Goal: Transaction & Acquisition: Purchase product/service

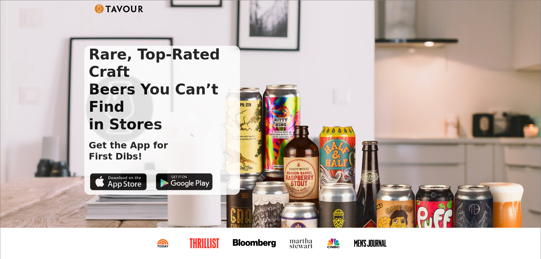
scroll to position [871, 0]
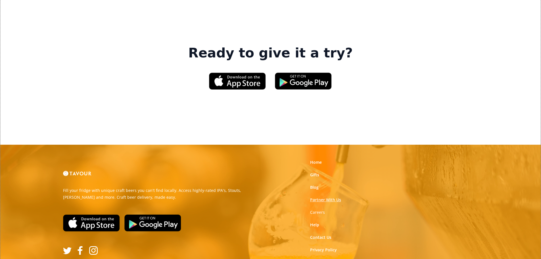
click at [324, 197] on link "Partner With Us" at bounding box center [325, 200] width 31 height 6
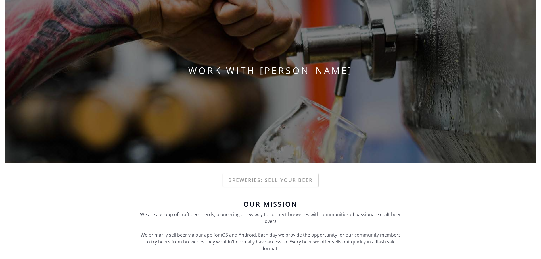
scroll to position [114, 0]
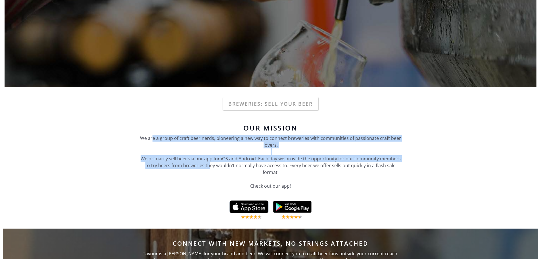
drag, startPoint x: 154, startPoint y: 136, endPoint x: 211, endPoint y: 164, distance: 63.3
click at [211, 164] on p "We are a group of craft beer nerds, pioneering a new way to connect breweries w…" at bounding box center [270, 165] width 261 height 61
drag, startPoint x: 226, startPoint y: 165, endPoint x: 196, endPoint y: 136, distance: 41.9
click at [196, 136] on p "We are a group of craft beer nerds, pioneering a new way to connect breweries w…" at bounding box center [270, 165] width 261 height 61
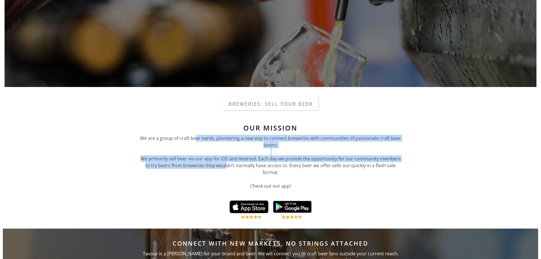
click at [196, 136] on p "We are a group of craft beer nerds, pioneering a new way to connect breweries w…" at bounding box center [270, 165] width 261 height 61
drag, startPoint x: 196, startPoint y: 135, endPoint x: 214, endPoint y: 163, distance: 33.0
click at [214, 163] on p "We are a group of craft beer nerds, pioneering a new way to connect breweries w…" at bounding box center [270, 165] width 261 height 61
drag, startPoint x: 256, startPoint y: 165, endPoint x: 203, endPoint y: 135, distance: 60.7
click at [203, 135] on p "We are a group of craft beer nerds, pioneering a new way to connect breweries w…" at bounding box center [270, 165] width 261 height 61
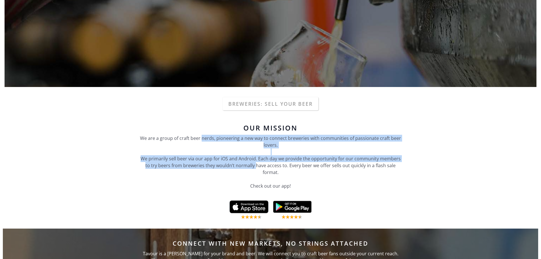
click at [203, 135] on p "We are a group of craft beer nerds, pioneering a new way to connect breweries w…" at bounding box center [270, 165] width 261 height 61
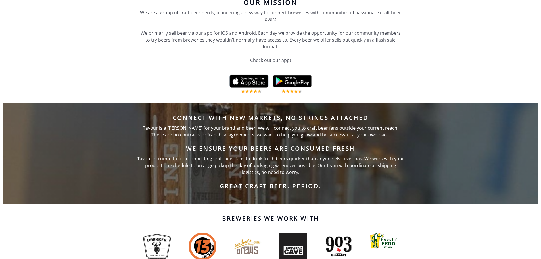
scroll to position [240, 0]
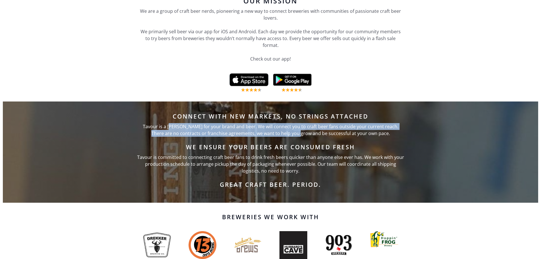
drag, startPoint x: 165, startPoint y: 127, endPoint x: 302, endPoint y: 132, distance: 136.9
click at [302, 132] on p "Tavour is a steward for your brand and beer. We will connect you to craft beer …" at bounding box center [270, 130] width 267 height 14
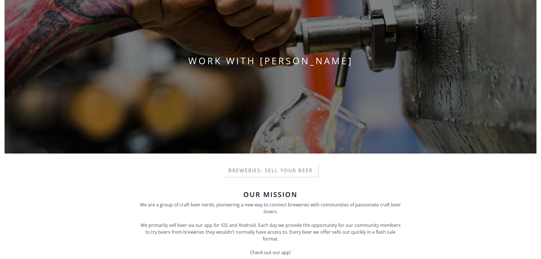
scroll to position [0, 0]
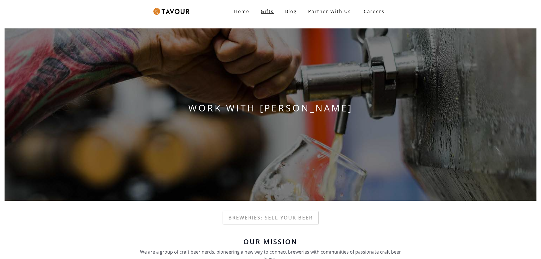
click at [264, 8] on link "Gifts" at bounding box center [267, 11] width 24 height 11
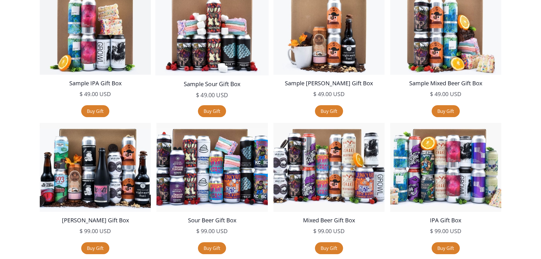
scroll to position [1050, 0]
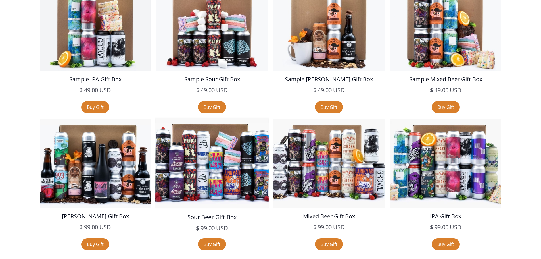
click at [209, 170] on img at bounding box center [211, 162] width 113 height 91
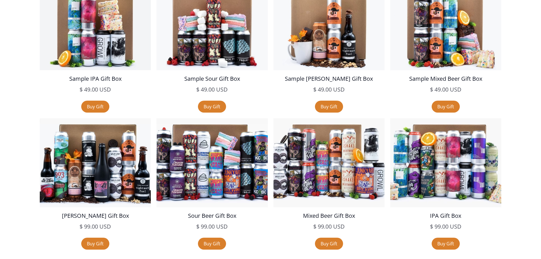
scroll to position [1052, 0]
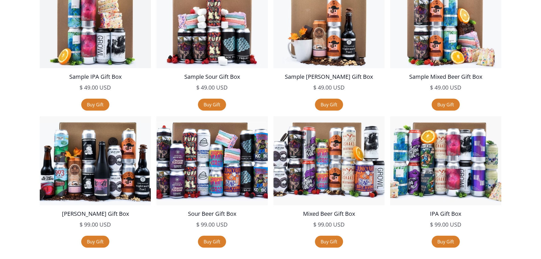
drag, startPoint x: 507, startPoint y: 78, endPoint x: 509, endPoint y: 52, distance: 25.3
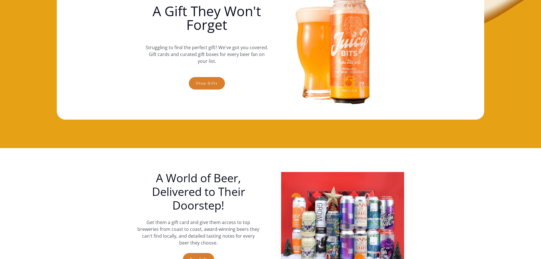
scroll to position [0, 0]
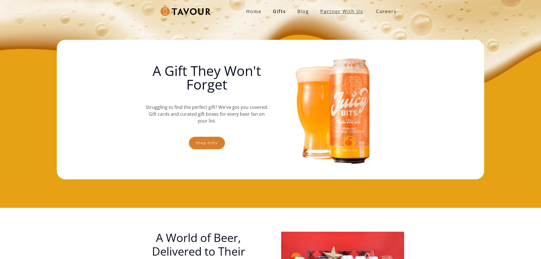
click at [354, 14] on link "partner with us" at bounding box center [341, 11] width 54 height 11
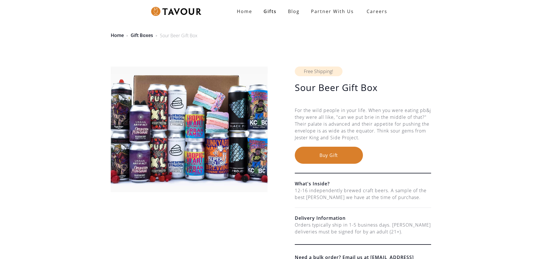
click at [258, 140] on img at bounding box center [189, 128] width 157 height 125
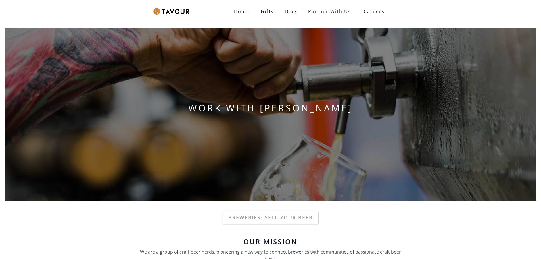
drag, startPoint x: 0, startPoint y: 0, endPoint x: 592, endPoint y: 252, distance: 643.4
click at [540, 252] on html "Home Gifts Blog Partner With Us Careers SIGN UP WORK WITH [PERSON_NAME] Breweri…" at bounding box center [270, 129] width 541 height 259
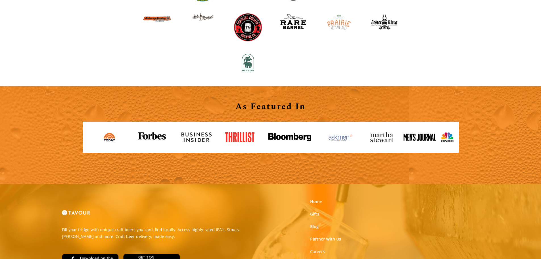
scroll to position [630, 0]
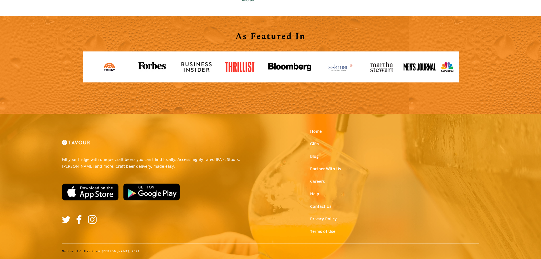
click at [540, 57] on div "As Featured In" at bounding box center [270, 65] width 541 height 98
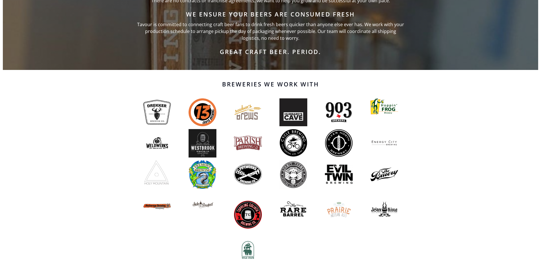
scroll to position [397, 0]
